Goal: Information Seeking & Learning: Learn about a topic

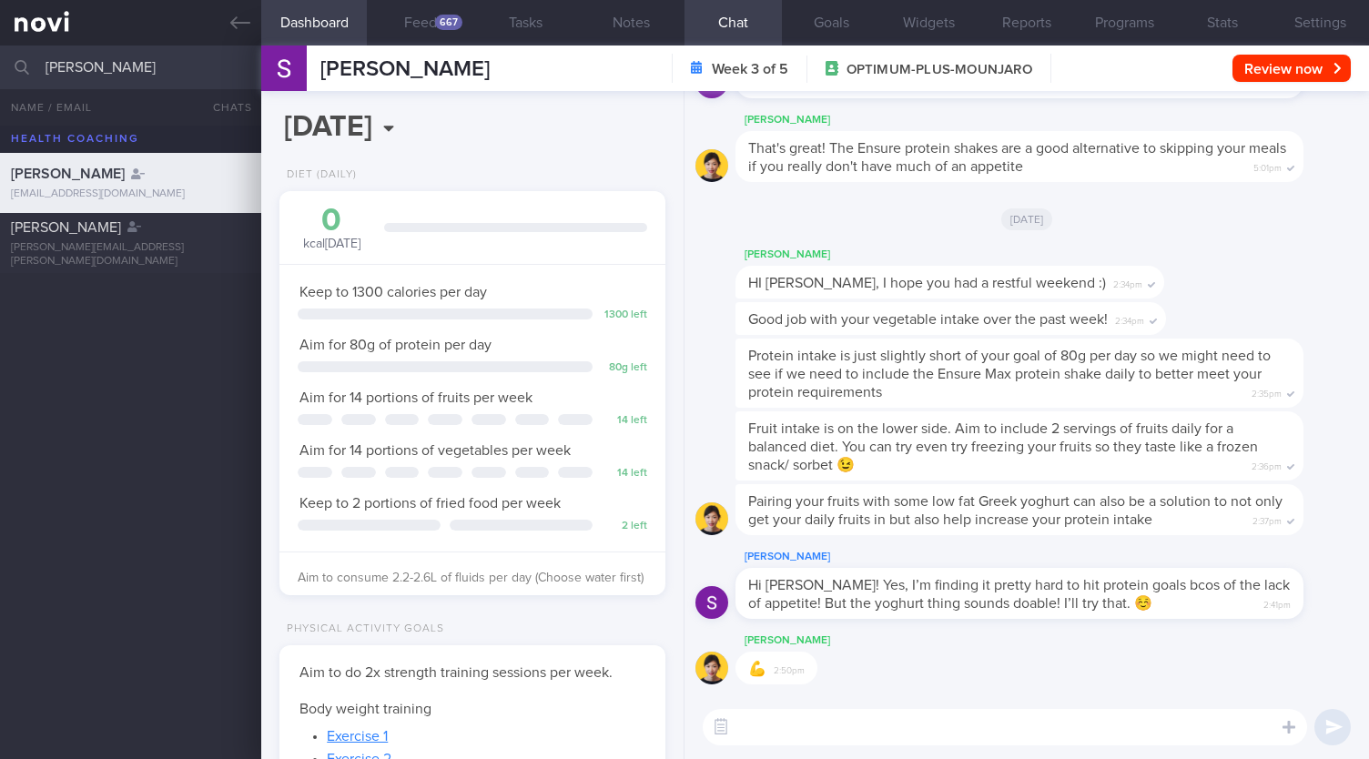
select select "7"
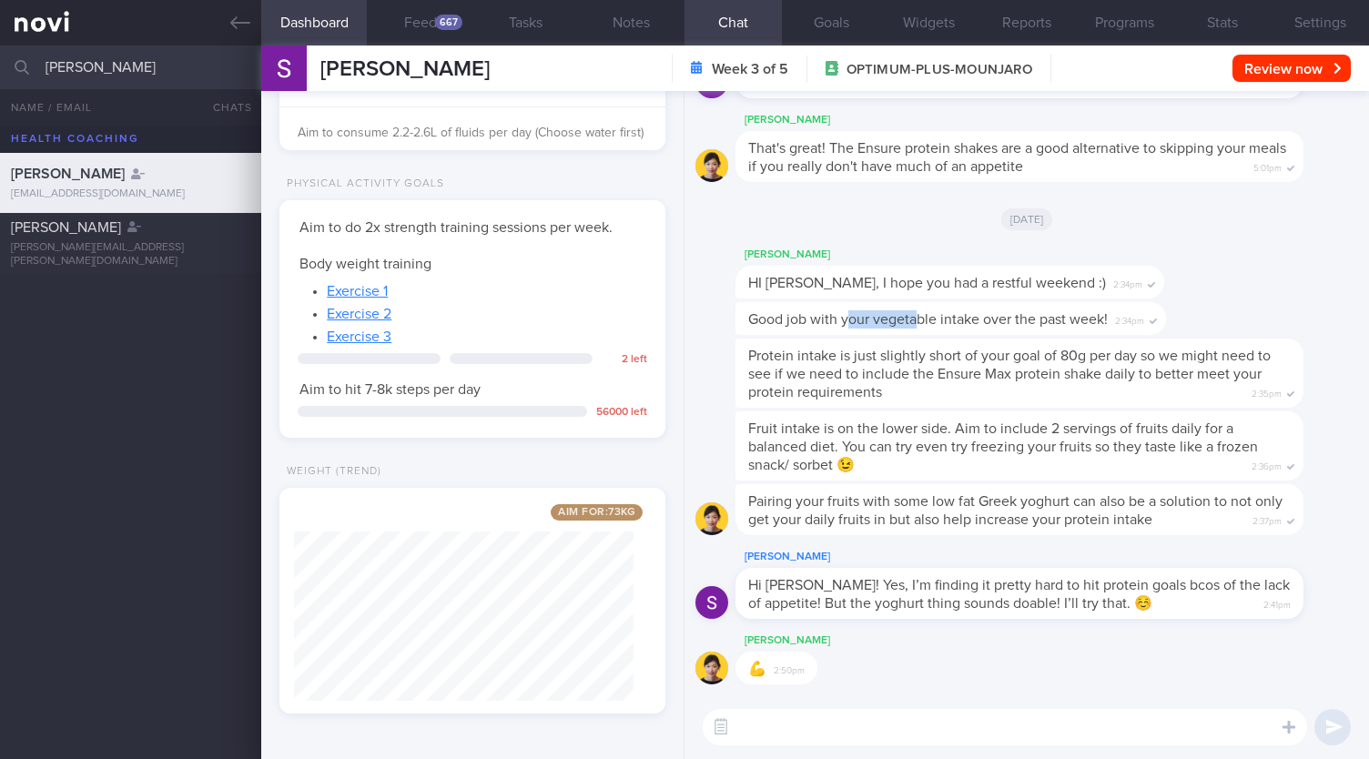
drag, startPoint x: 850, startPoint y: 321, endPoint x: 921, endPoint y: 319, distance: 71.0
click at [921, 319] on span "Good job with your vegetable intake over the past week!" at bounding box center [927, 319] width 359 height 15
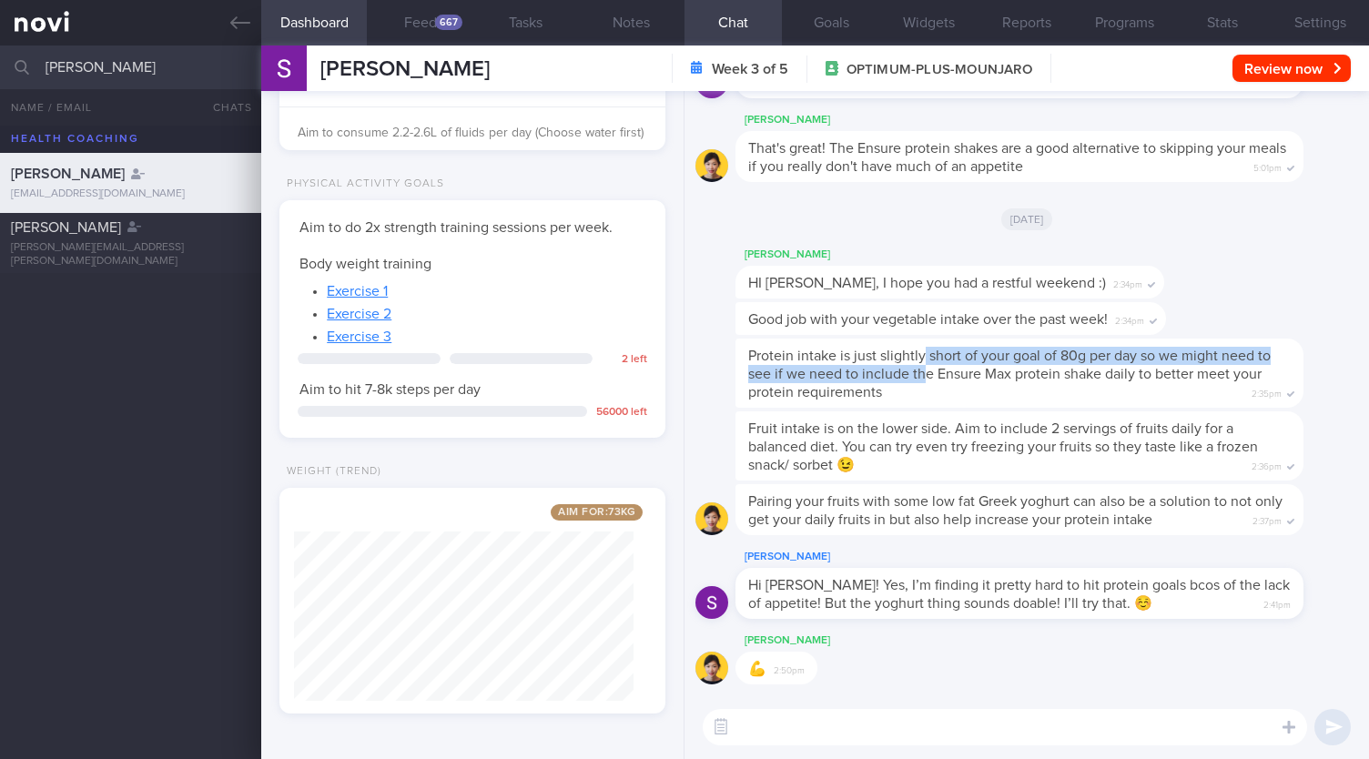
drag, startPoint x: 923, startPoint y: 358, endPoint x: 923, endPoint y: 376, distance: 18.2
click at [923, 376] on span "Protein intake is just slightly short of your goal of 80g per day so we might n…" at bounding box center [1009, 374] width 522 height 51
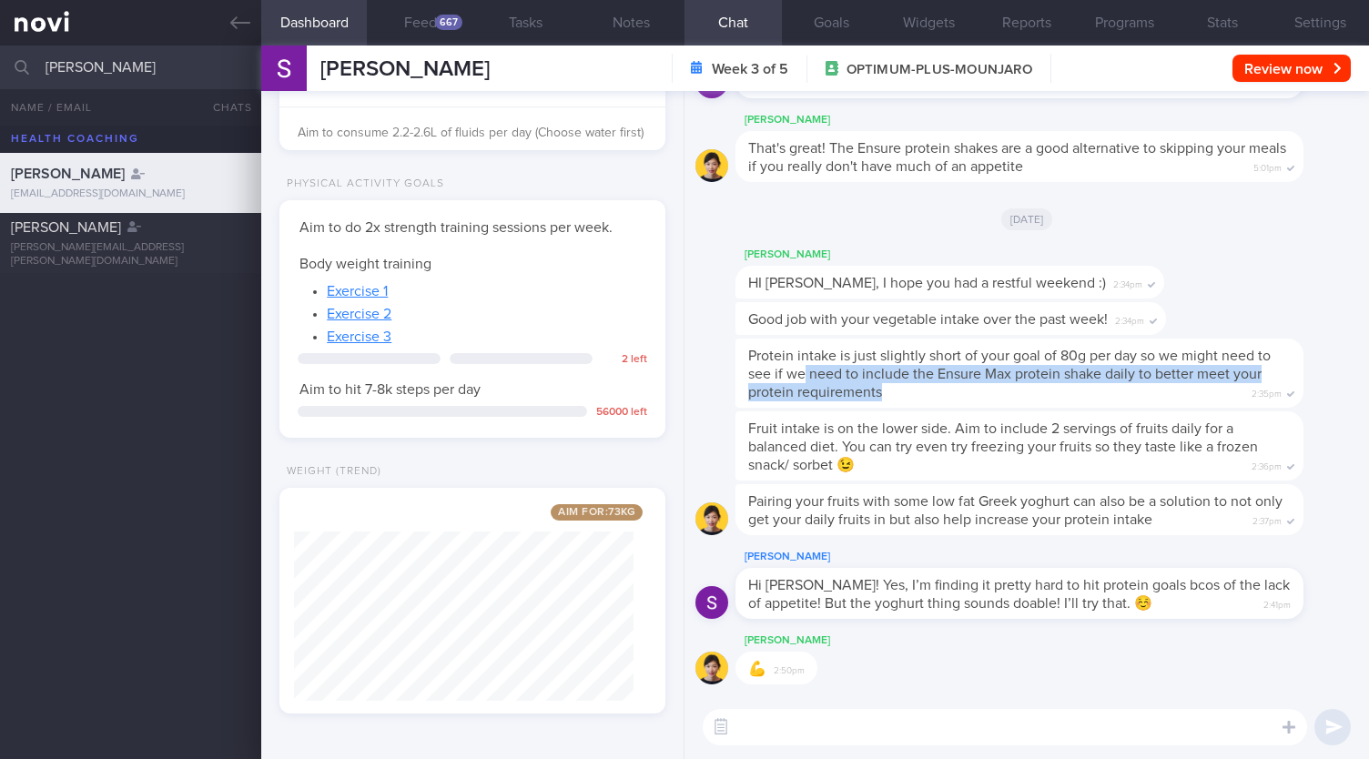
drag, startPoint x: 806, startPoint y: 379, endPoint x: 990, endPoint y: 385, distance: 183.9
click at [990, 385] on div "Protein intake is just slightly short of your goal of 80g per day so we might n…" at bounding box center [1019, 373] width 568 height 69
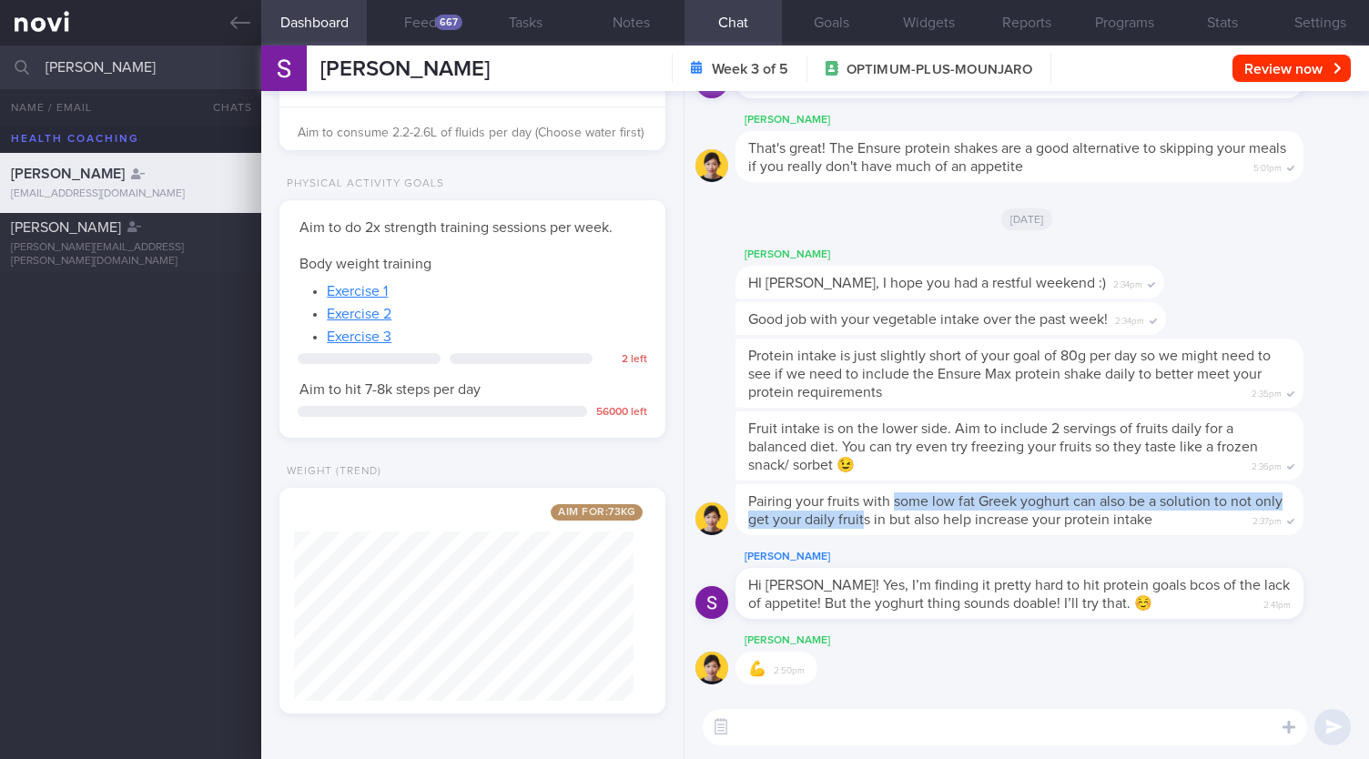
drag, startPoint x: 894, startPoint y: 503, endPoint x: 892, endPoint y: 522, distance: 19.2
click at [892, 522] on span "Pairing your fruits with some low fat Greek yoghurt can also be a solution to n…" at bounding box center [1015, 510] width 534 height 33
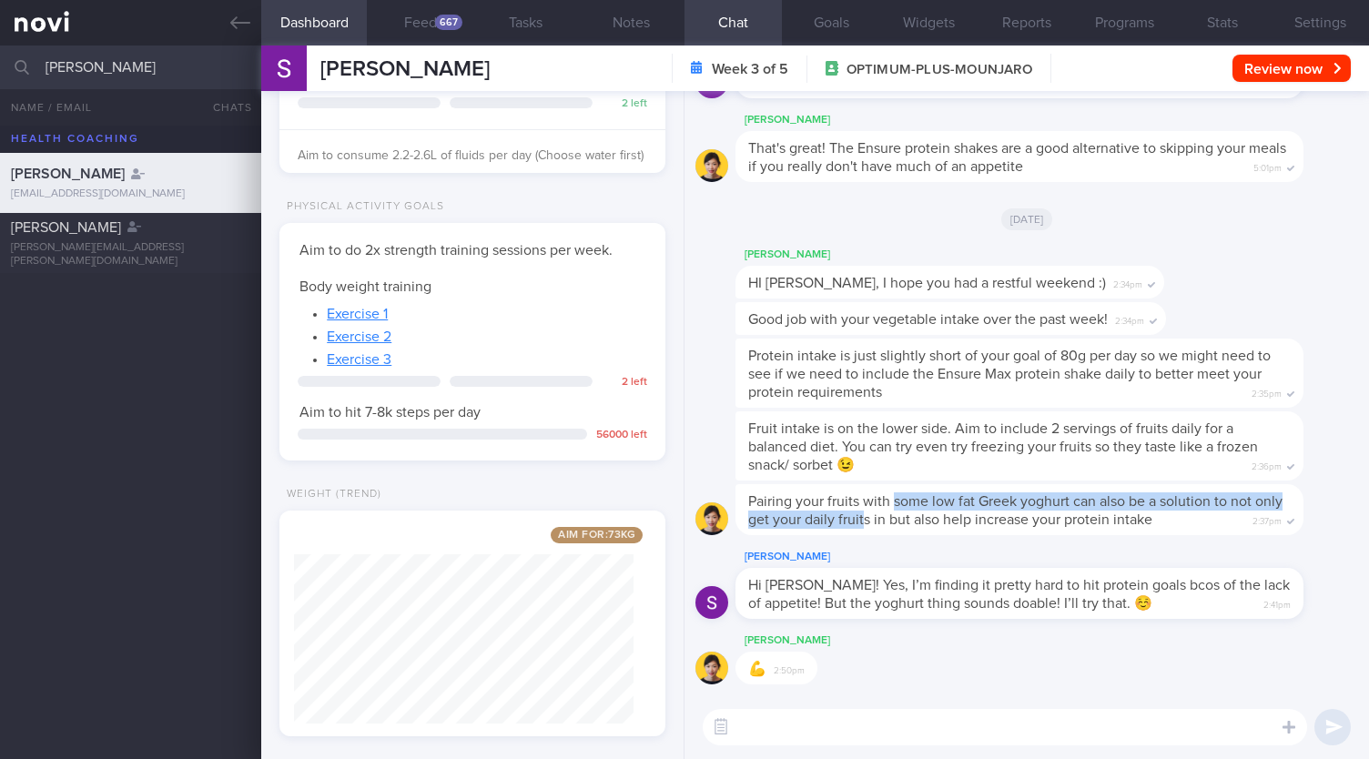
scroll to position [460, 0]
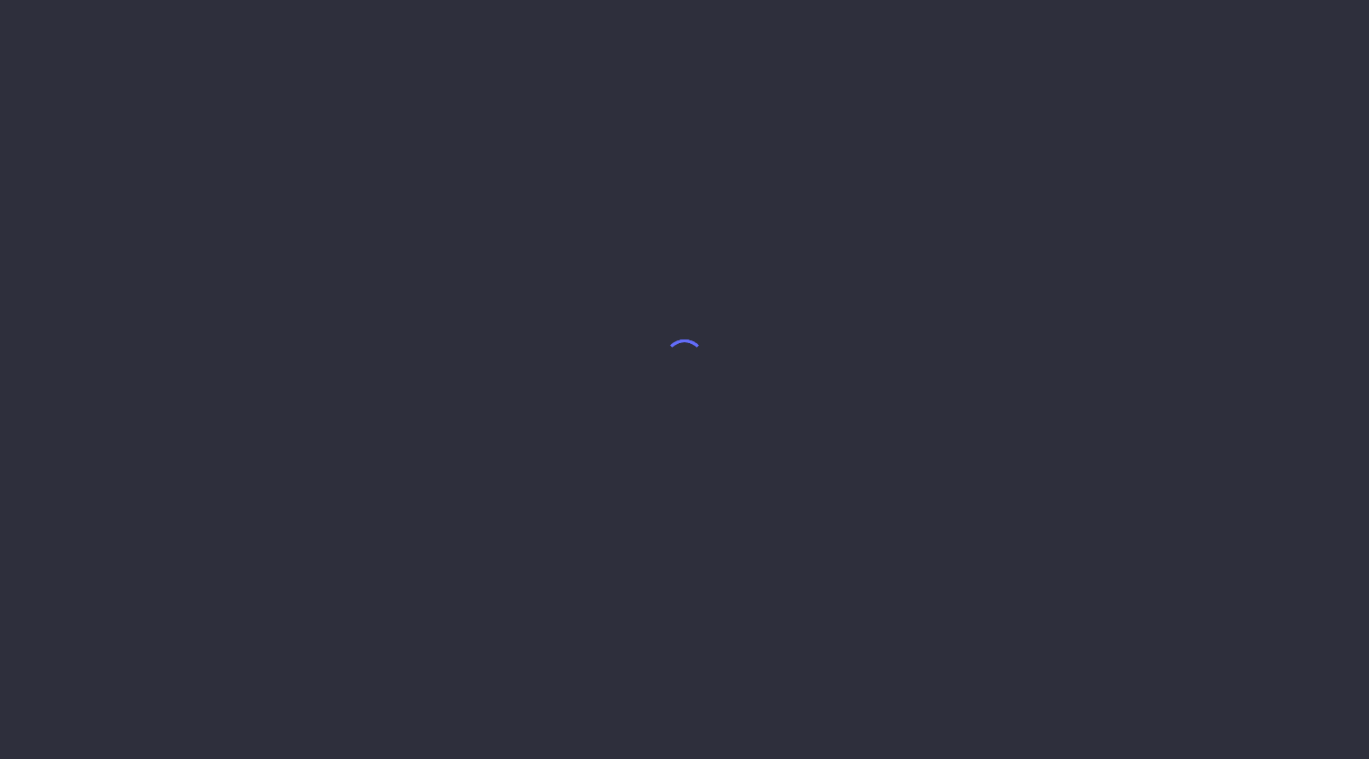
select select "7"
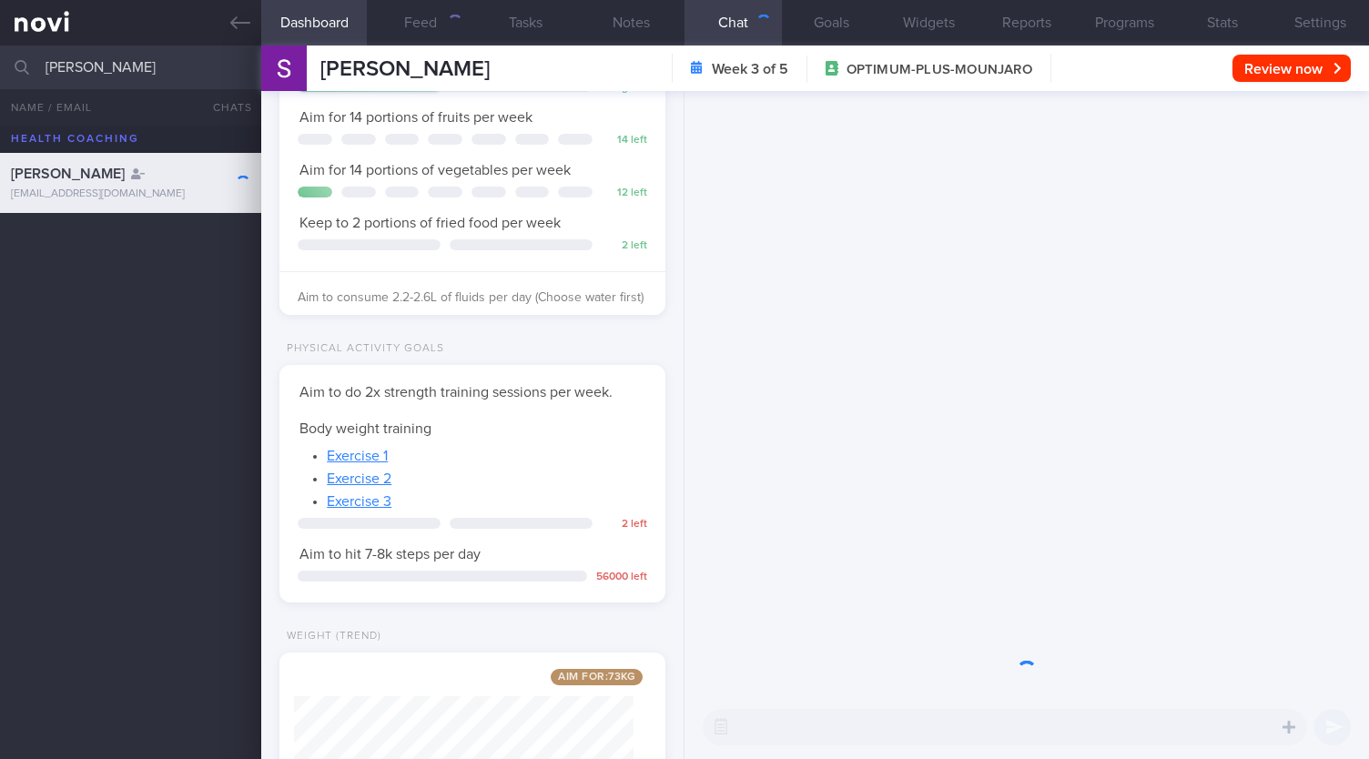
scroll to position [460, 0]
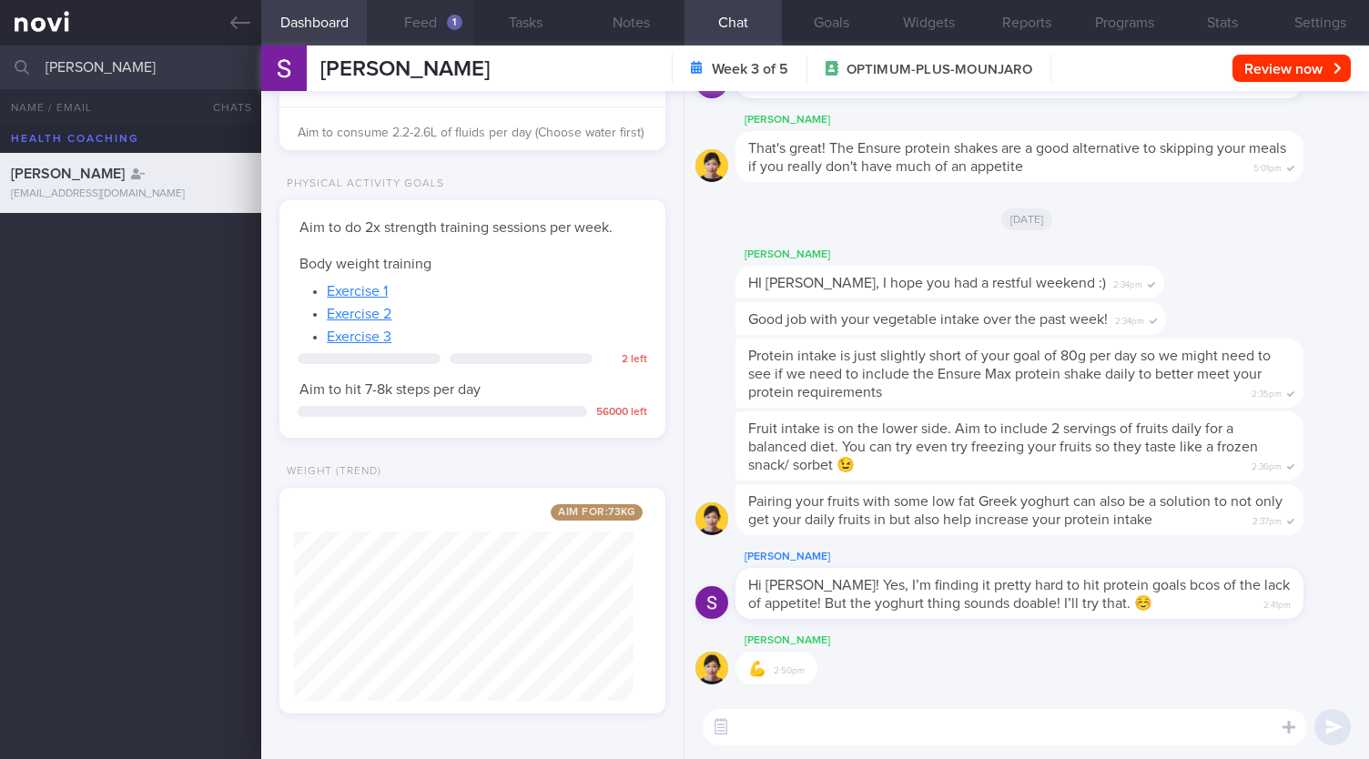
click at [462, 22] on button "Feed 1" at bounding box center [420, 23] width 106 height 46
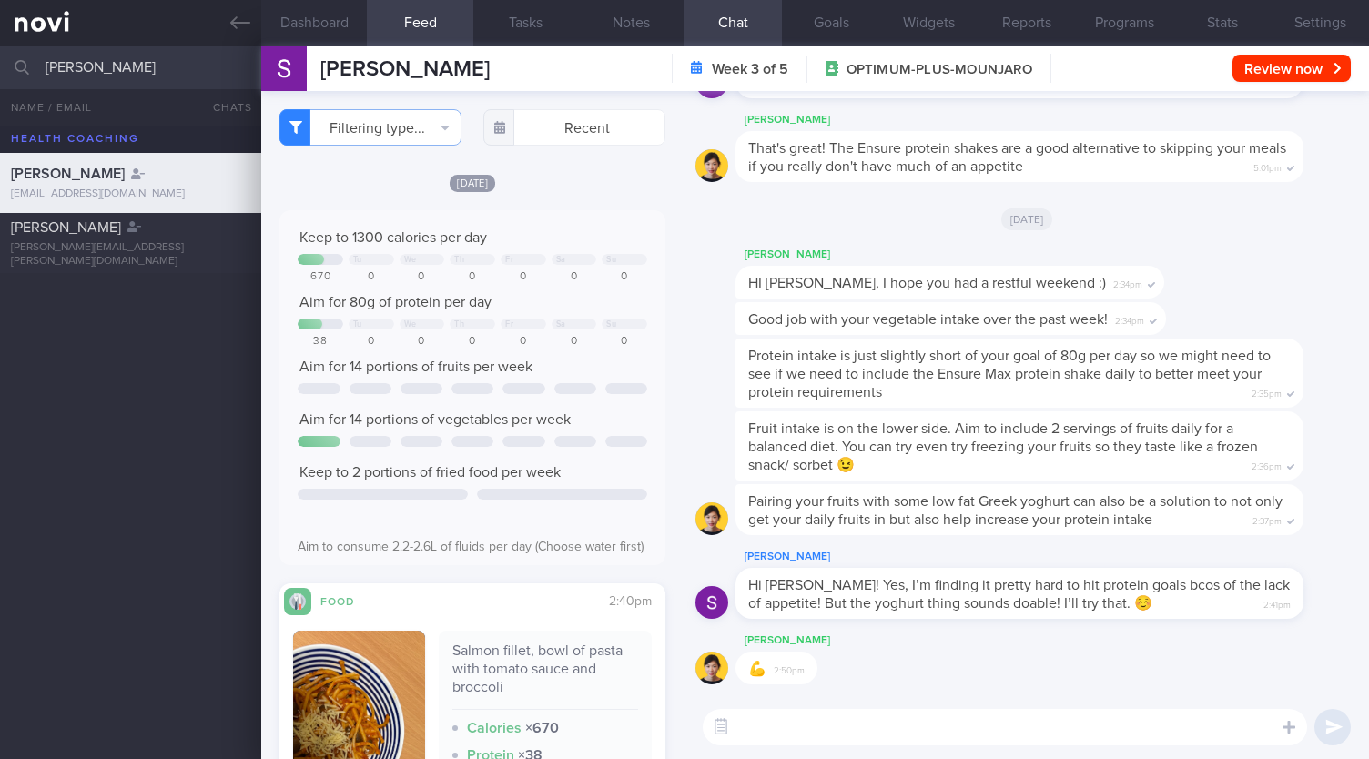
scroll to position [455, 0]
